Goal: Task Accomplishment & Management: Manage account settings

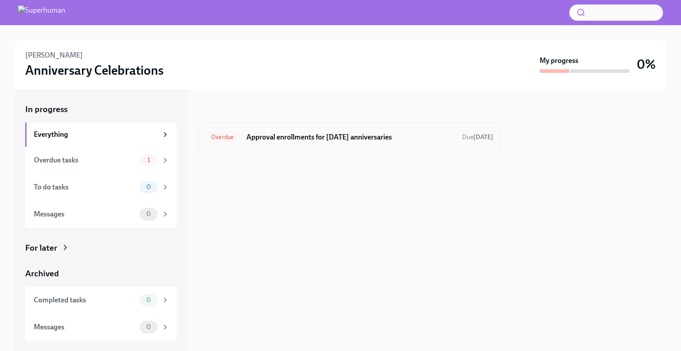
click at [374, 136] on h6 "Approval enrollments for Oct 25th anniversaries" at bounding box center [350, 137] width 209 height 10
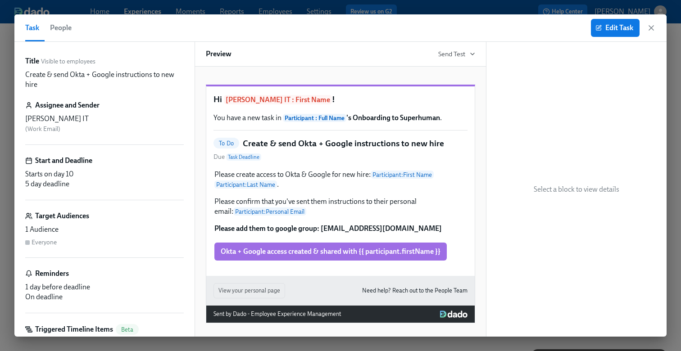
scroll to position [0, 16506]
click at [651, 29] on icon "button" at bounding box center [651, 27] width 9 height 9
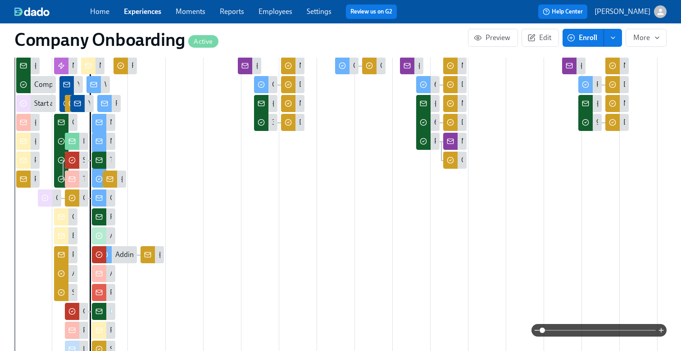
scroll to position [373, 0]
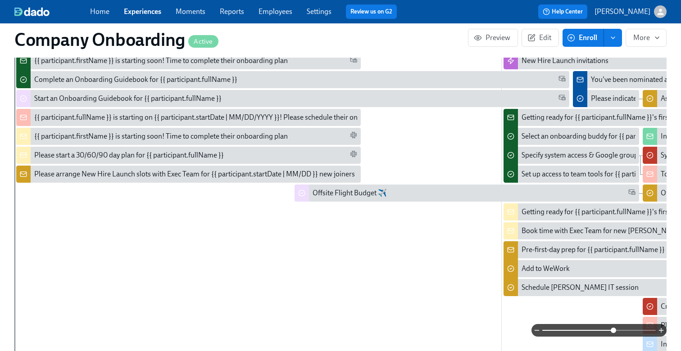
drag, startPoint x: 543, startPoint y: 327, endPoint x: 611, endPoint y: 321, distance: 67.9
click at [612, 328] on span at bounding box center [613, 330] width 5 height 5
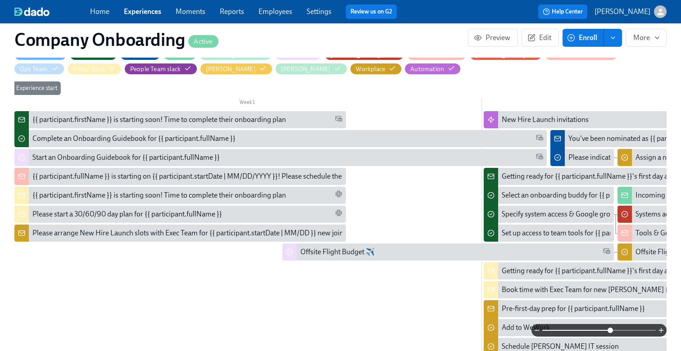
scroll to position [0, 0]
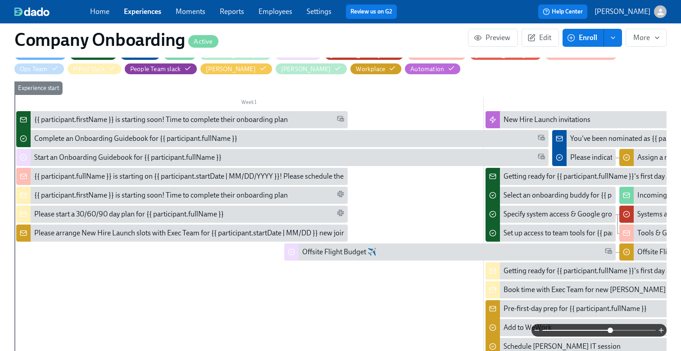
click at [138, 10] on link "Experiences" at bounding box center [142, 11] width 37 height 9
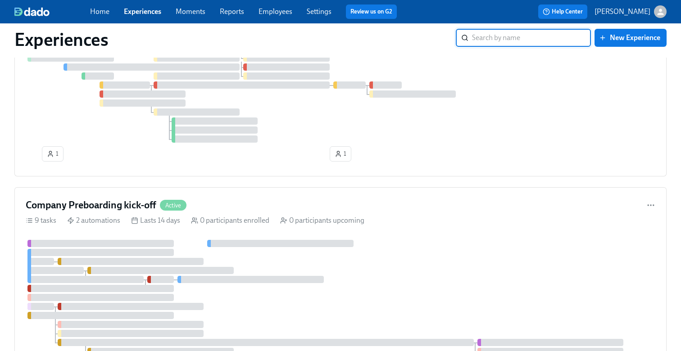
scroll to position [529, 0]
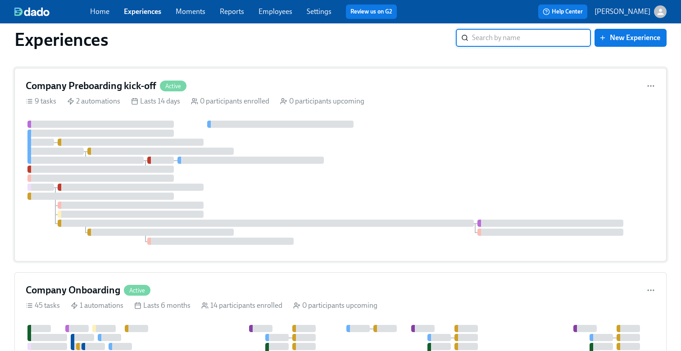
click at [224, 213] on div at bounding box center [341, 183] width 630 height 124
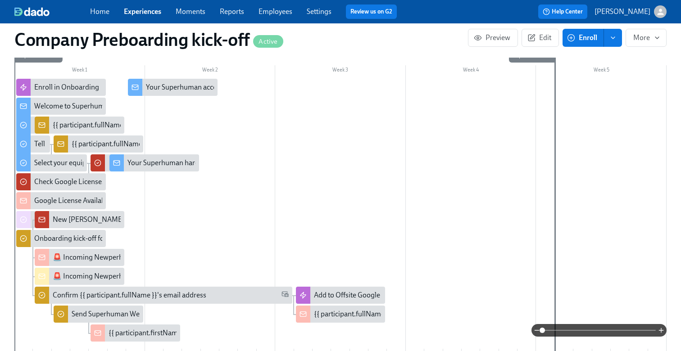
scroll to position [323, 0]
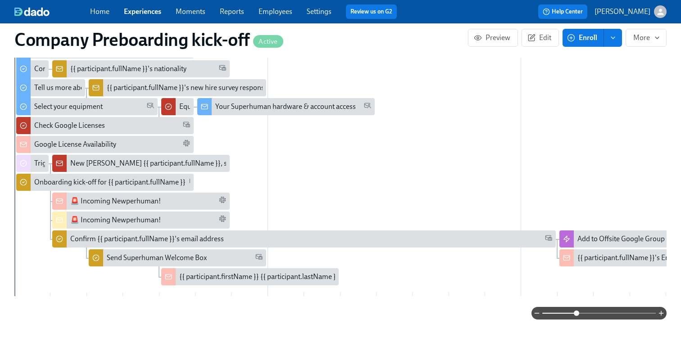
drag, startPoint x: 542, startPoint y: 313, endPoint x: 577, endPoint y: 313, distance: 35.1
click at [577, 313] on span at bounding box center [576, 313] width 5 height 5
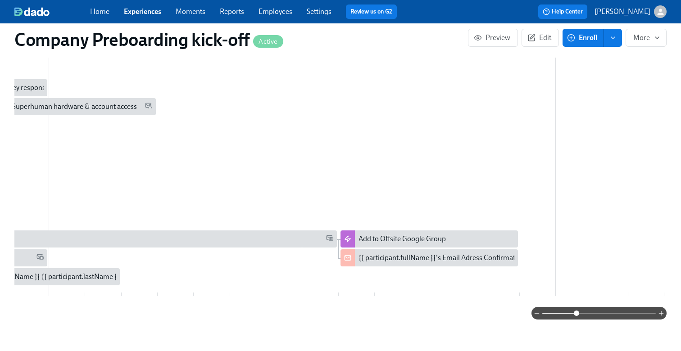
scroll to position [0, 227]
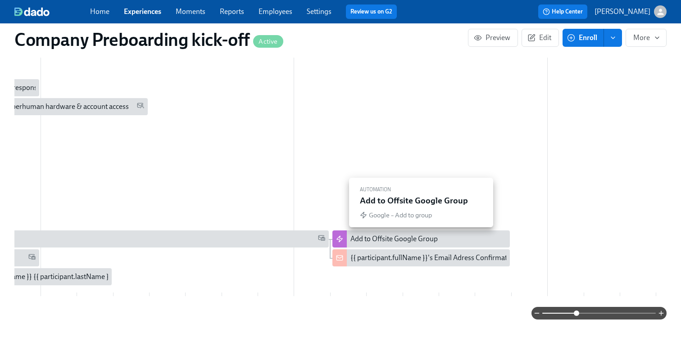
click at [444, 238] on div "Add to Offsite Google Group" at bounding box center [428, 239] width 156 height 10
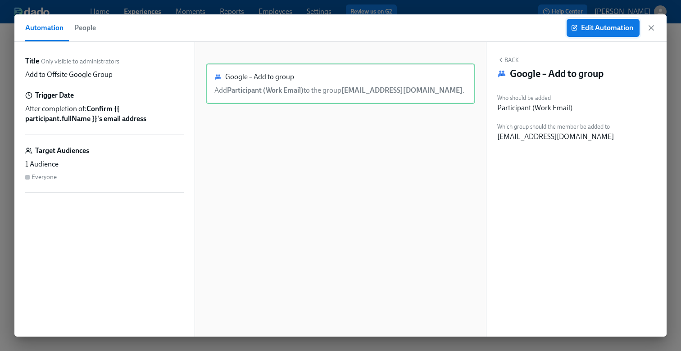
click at [597, 23] on button "Edit Automation" at bounding box center [603, 28] width 73 height 18
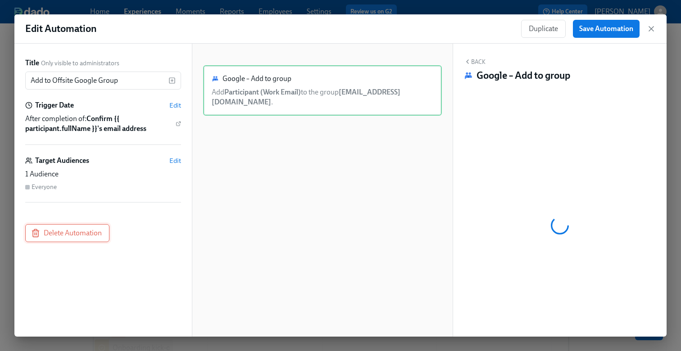
click at [85, 232] on span "Delete Automation" at bounding box center [67, 233] width 69 height 9
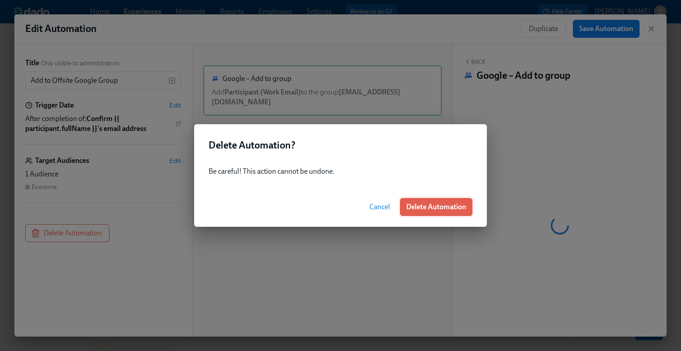
click at [438, 209] on span "Delete Automation" at bounding box center [436, 207] width 60 height 9
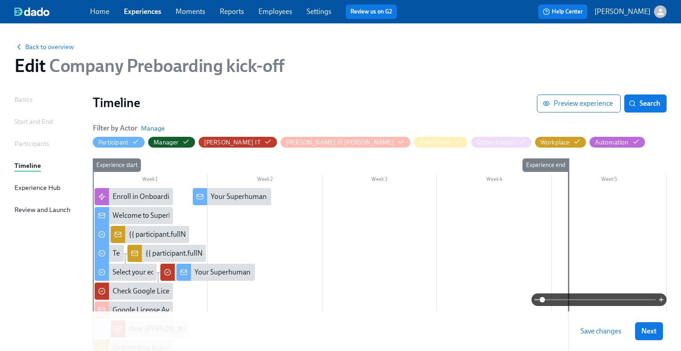
click at [601, 333] on span "Save changes" at bounding box center [601, 331] width 41 height 9
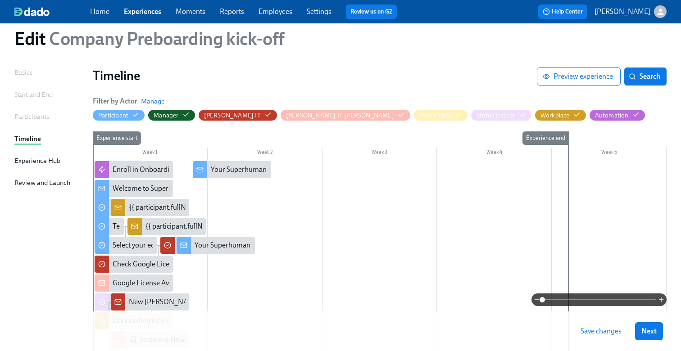
scroll to position [30, 0]
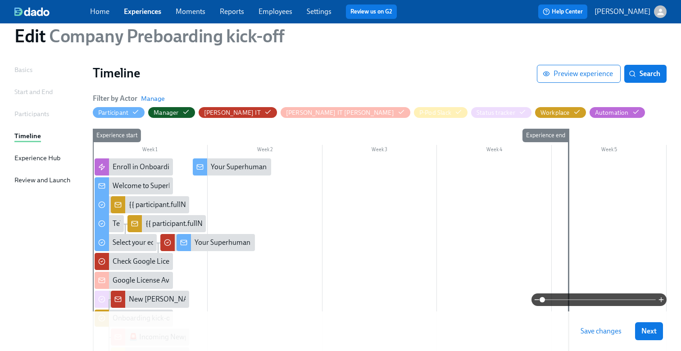
click at [591, 328] on span "Save changes" at bounding box center [601, 331] width 41 height 9
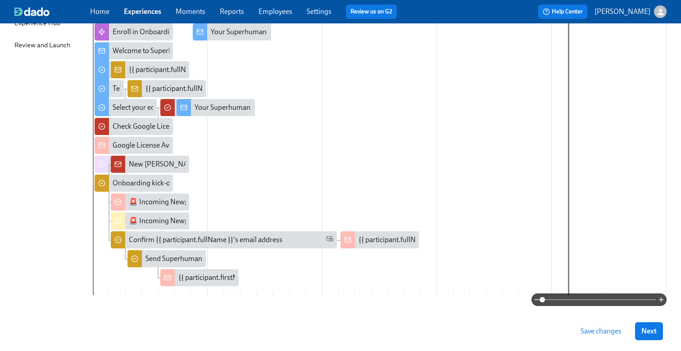
scroll to position [170, 0]
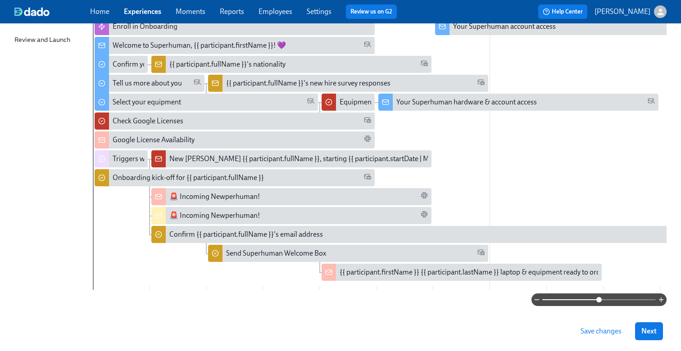
drag, startPoint x: 543, startPoint y: 302, endPoint x: 598, endPoint y: 303, distance: 55.4
click at [598, 303] on span at bounding box center [598, 299] width 5 height 5
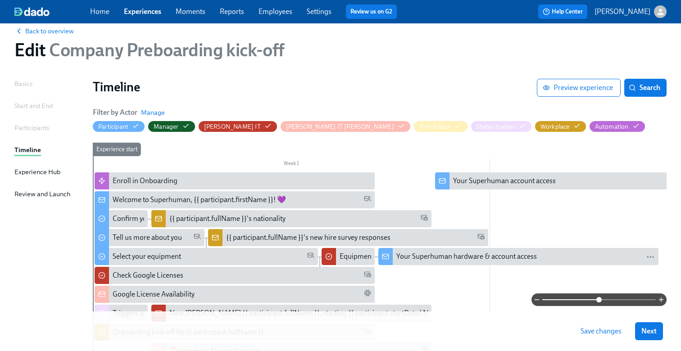
scroll to position [17, 0]
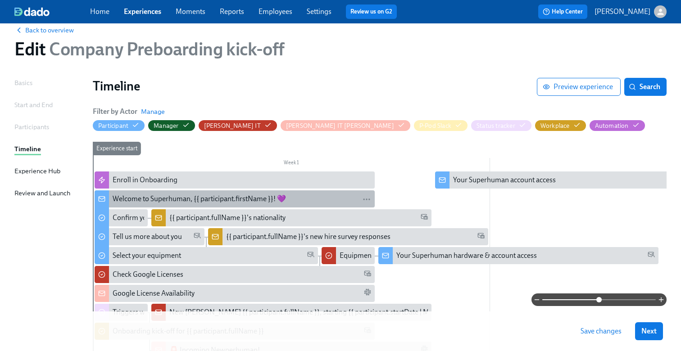
click at [174, 197] on div "Welcome to Superhuman, {{ participant.firstName }}! 💜" at bounding box center [199, 199] width 173 height 10
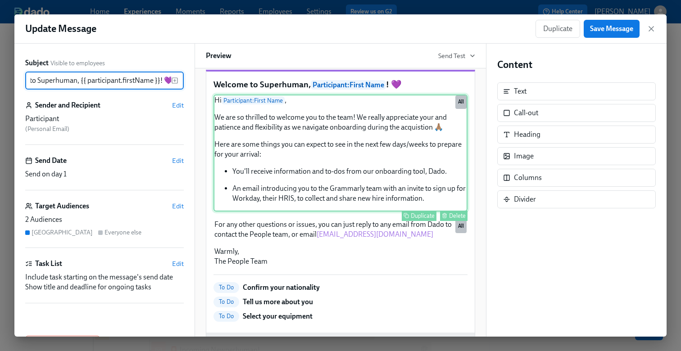
scroll to position [17, 0]
click at [298, 211] on div "Hi Participant : First Name , We are so thrilled to welcome you to the team! We…" at bounding box center [340, 152] width 254 height 117
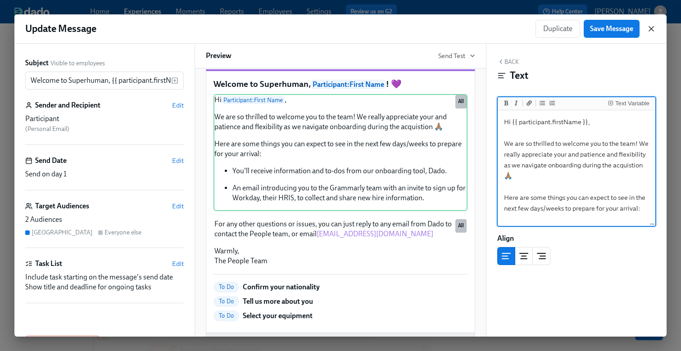
click at [652, 26] on icon "button" at bounding box center [651, 28] width 9 height 9
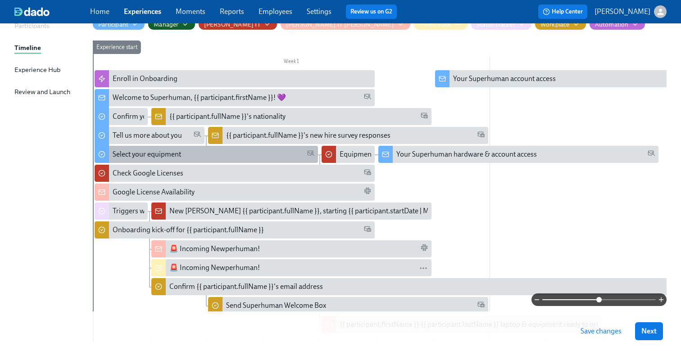
scroll to position [120, 0]
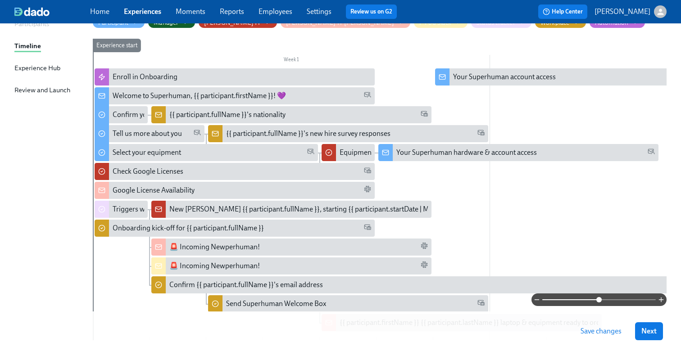
click at [586, 325] on button "Save changes" at bounding box center [601, 331] width 54 height 18
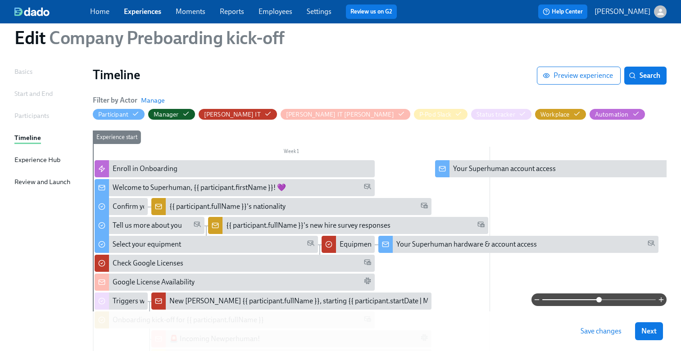
scroll to position [0, 0]
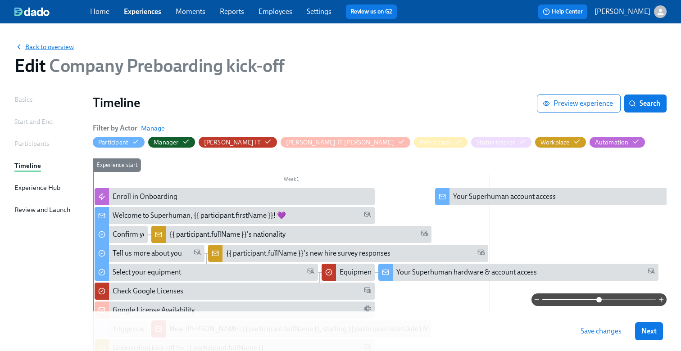
click at [68, 44] on span "Back to overview" at bounding box center [43, 46] width 59 height 9
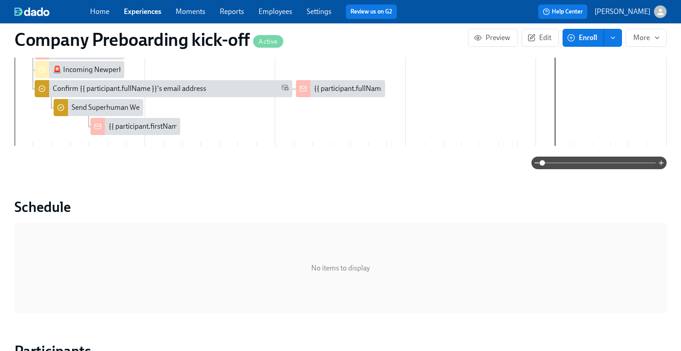
scroll to position [578, 0]
